Goal: Information Seeking & Learning: Learn about a topic

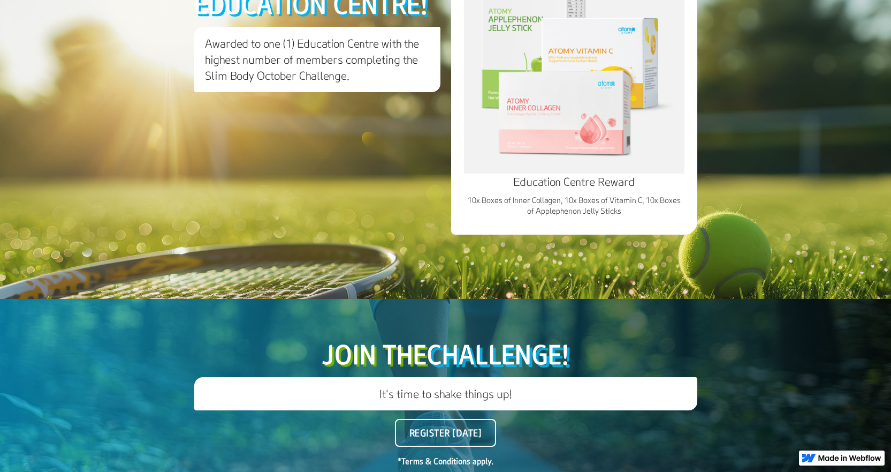
scroll to position [1973, 0]
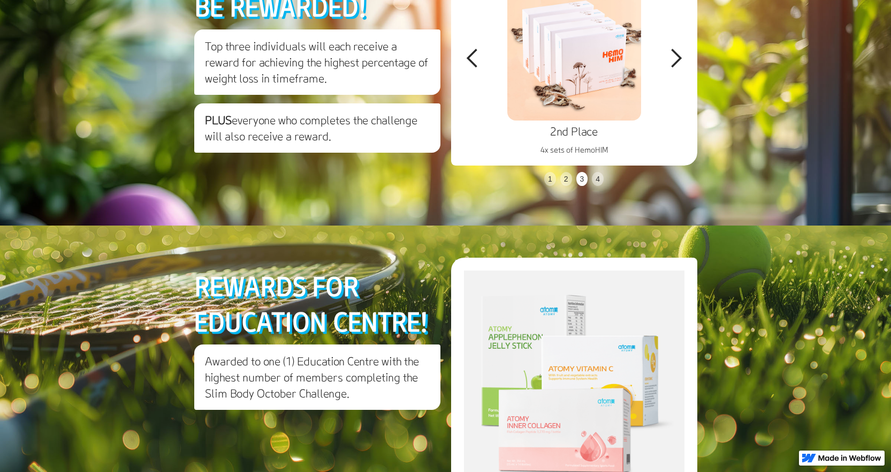
click at [674, 69] on div "next slide" at bounding box center [675, 58] width 21 height 21
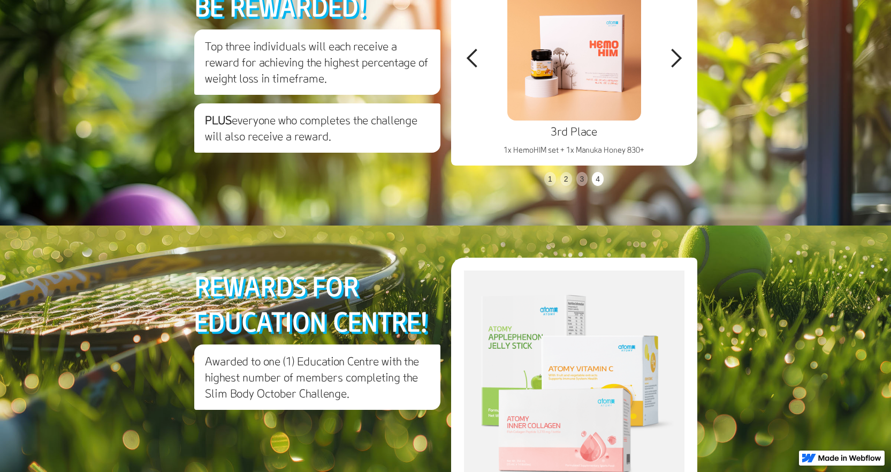
click at [674, 69] on div "next slide" at bounding box center [675, 58] width 21 height 21
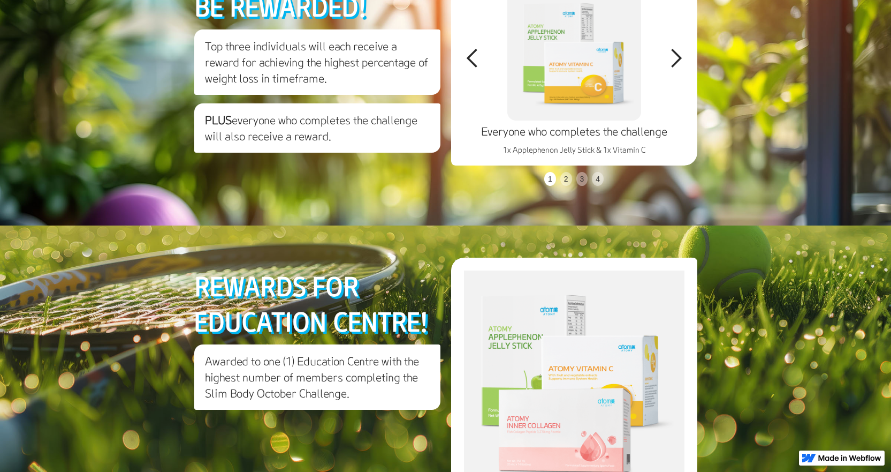
click at [674, 69] on div "next slide" at bounding box center [675, 58] width 21 height 21
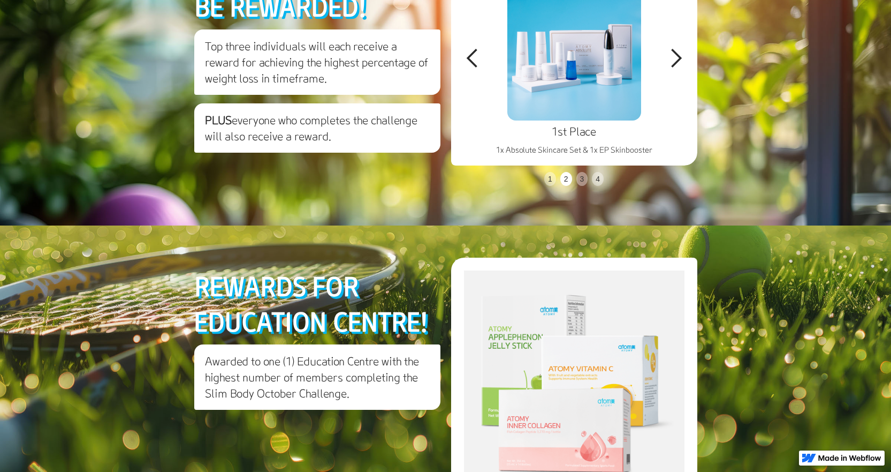
click at [674, 69] on div "next slide" at bounding box center [675, 58] width 21 height 21
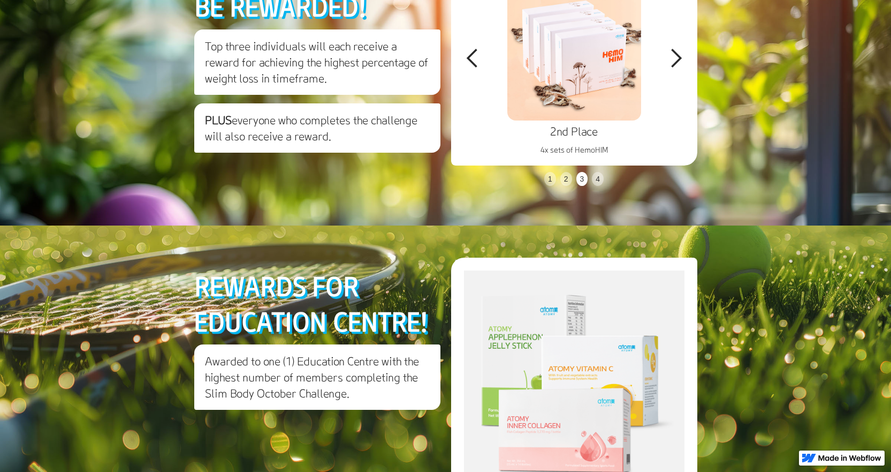
click at [674, 69] on div "next slide" at bounding box center [675, 58] width 21 height 21
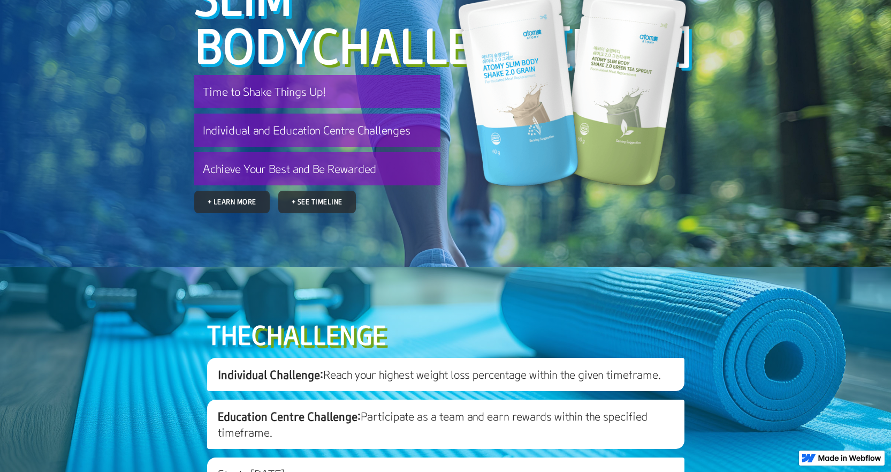
scroll to position [0, 0]
